Goal: Task Accomplishment & Management: Manage account settings

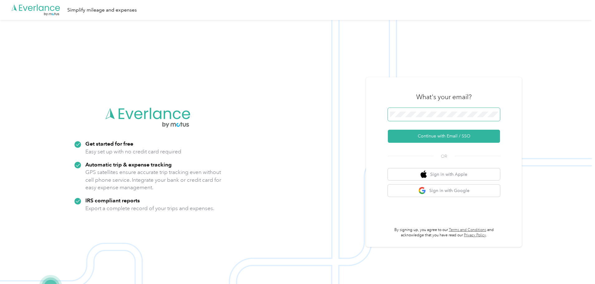
click at [453, 110] on span at bounding box center [444, 114] width 112 height 13
click at [449, 137] on button "Continue with Email / SSO" at bounding box center [444, 136] width 112 height 13
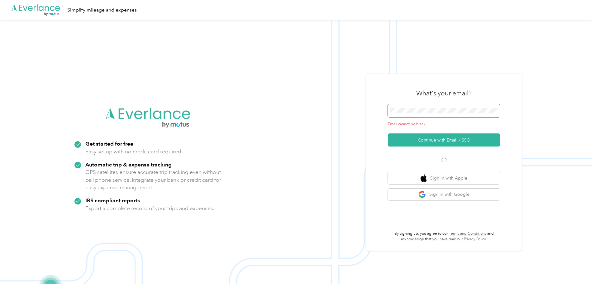
click at [451, 107] on span at bounding box center [444, 110] width 112 height 13
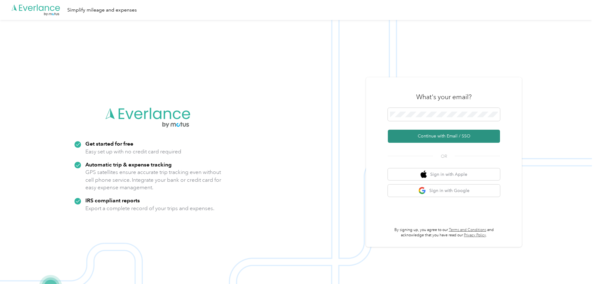
click at [445, 139] on button "Continue with Email / SSO" at bounding box center [444, 136] width 112 height 13
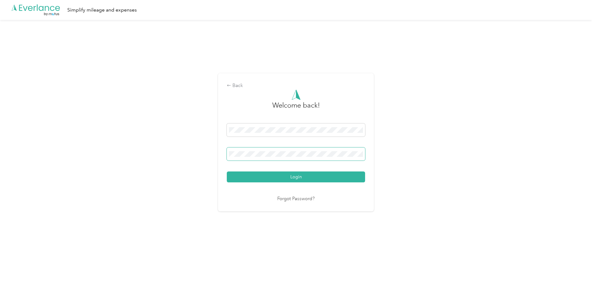
click at [298, 151] on span at bounding box center [296, 153] width 138 height 13
click at [227, 171] on button "Login" at bounding box center [296, 176] width 138 height 11
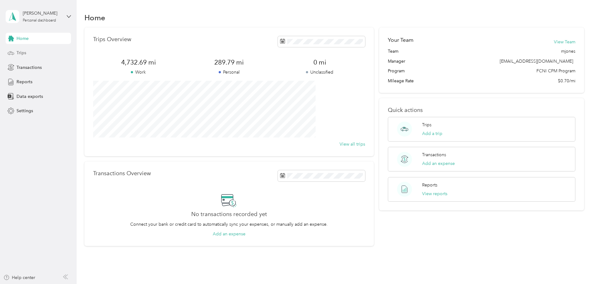
click at [22, 51] on span "Trips" at bounding box center [22, 53] width 10 height 7
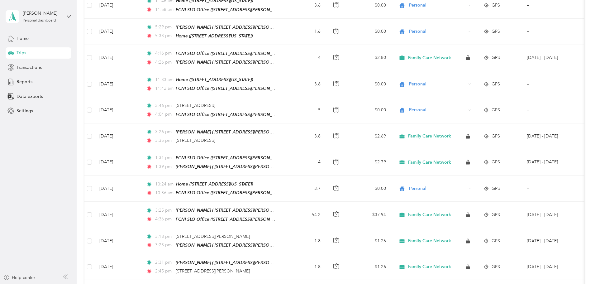
scroll to position [312, 0]
